Goal: Task Accomplishment & Management: Use online tool/utility

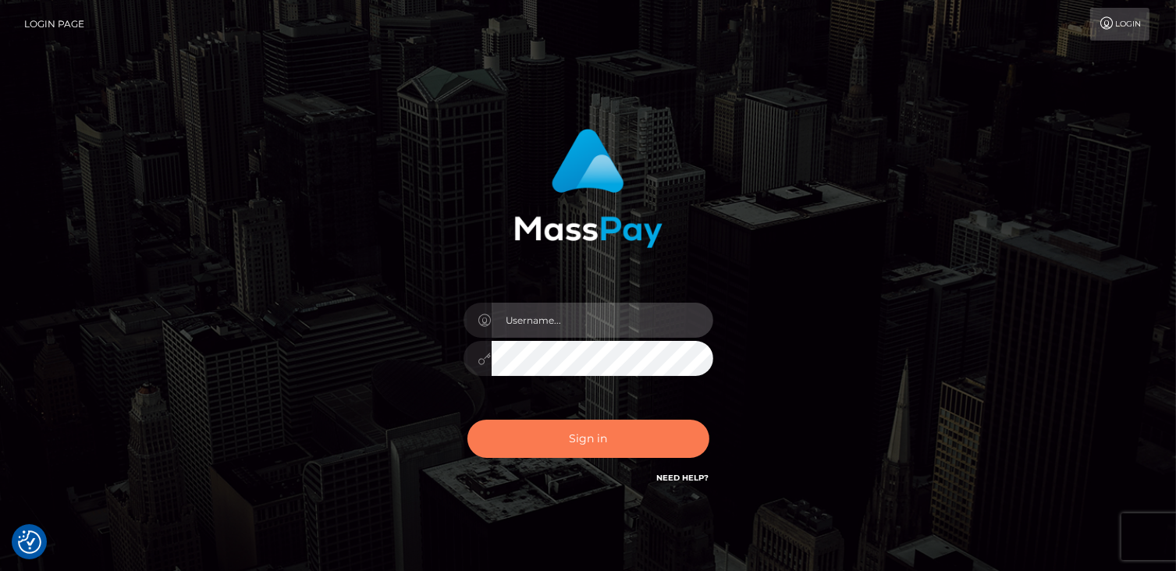
type input "catalinad"
click at [606, 439] on button "Sign in" at bounding box center [588, 439] width 242 height 38
click at [609, 441] on button "Sign in" at bounding box center [588, 439] width 242 height 38
click at [592, 446] on button "Sign in" at bounding box center [588, 439] width 242 height 38
type input "catalinad"
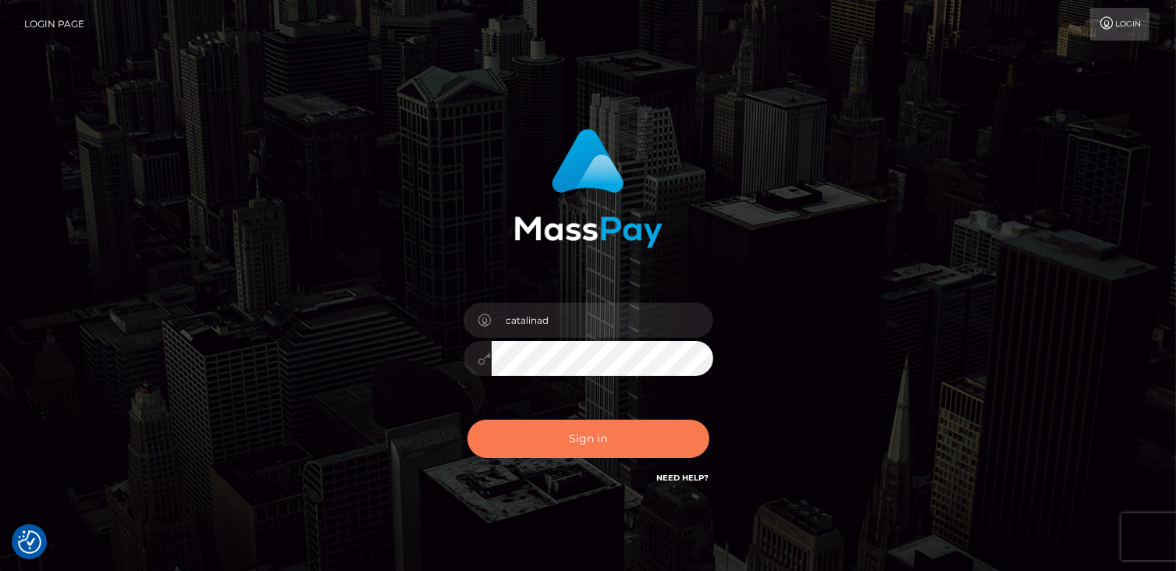
click at [623, 435] on button "Sign in" at bounding box center [588, 439] width 242 height 38
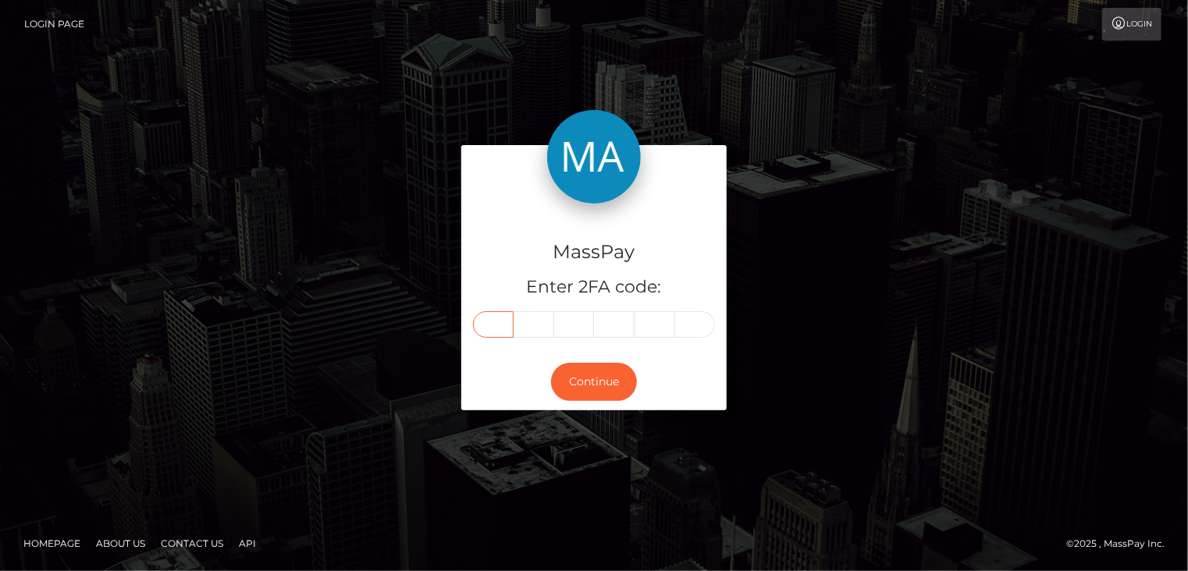
click at [499, 329] on input "text" at bounding box center [493, 324] width 41 height 27
type input "7"
type input "3"
type input "7"
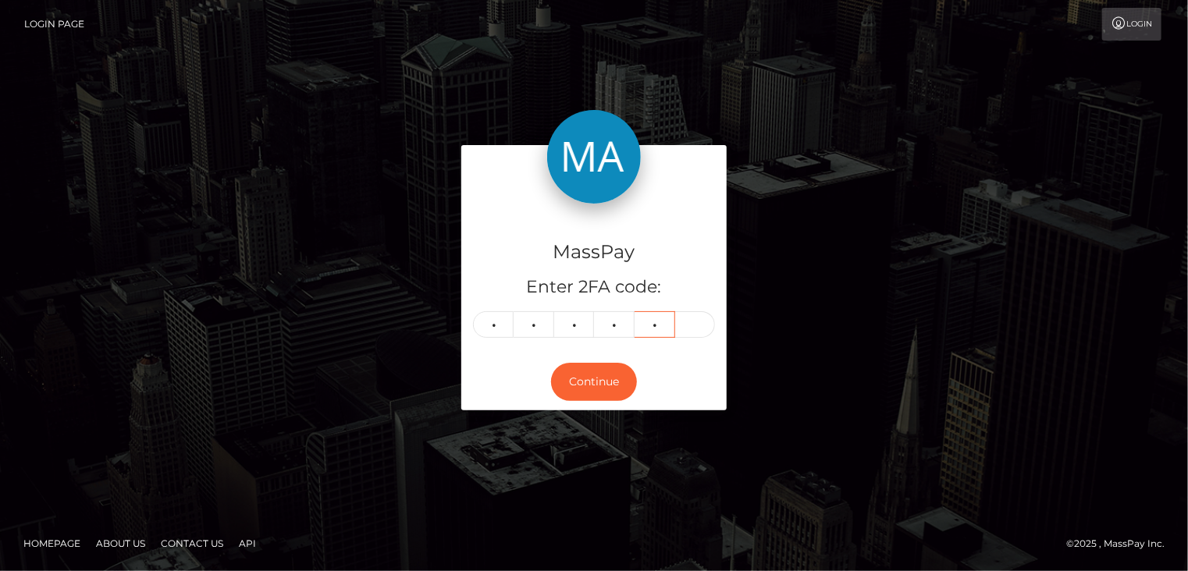
type input "5"
type input "4"
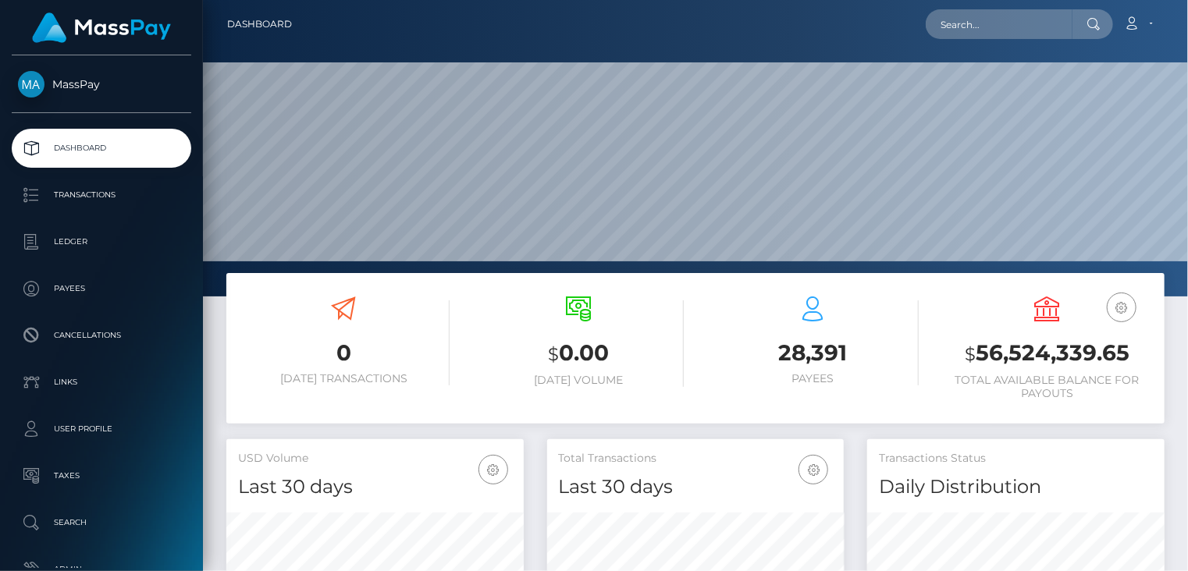
scroll to position [276, 297]
paste input "poact_gp6CyYgpApHK"
type input "poact_gp6CyYgpApHK"
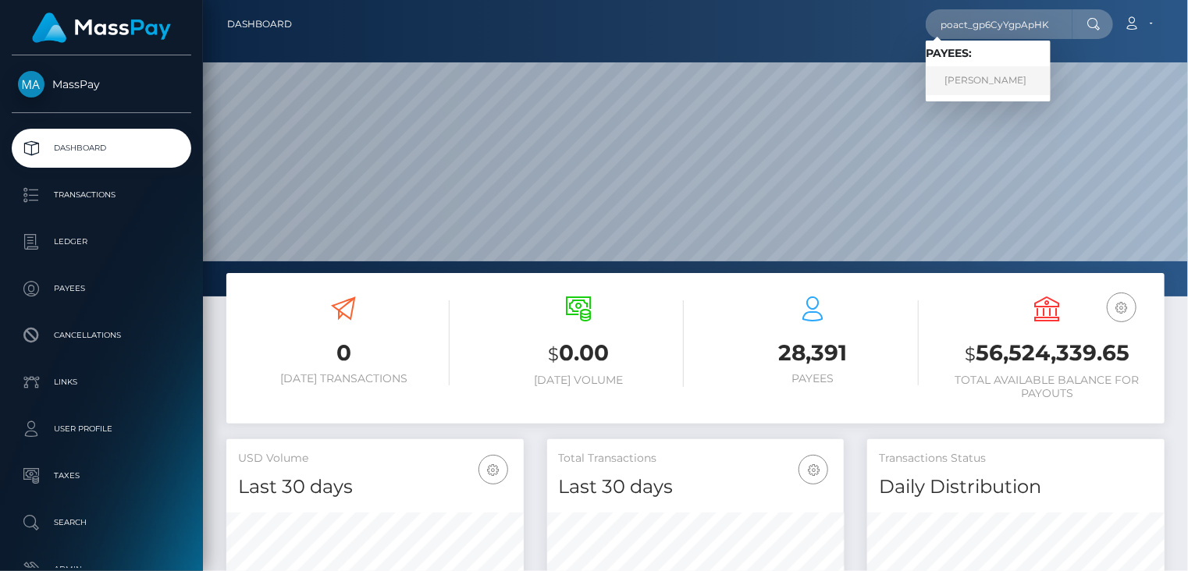
click at [968, 81] on link "Muhammad Fahad" at bounding box center [988, 80] width 125 height 29
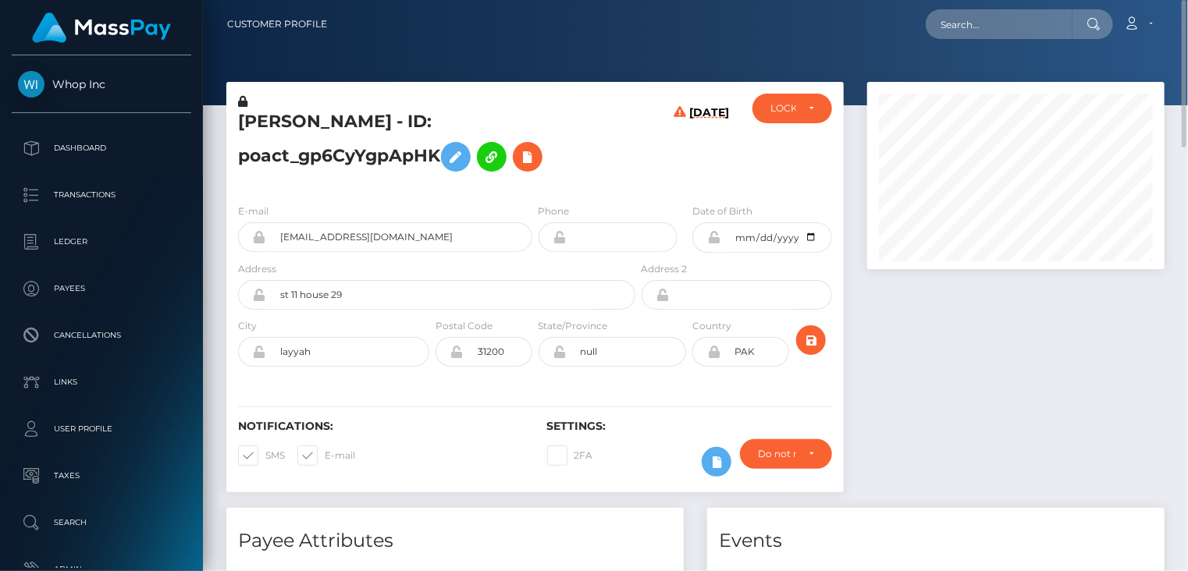
click at [311, 126] on h5 "Muhammad Fahad - ID: poact_gp6CyYgpApHK" at bounding box center [432, 144] width 389 height 69
copy h5 "Muhammad Fahad - ID: poact_gp6CyYgpApHK"
